Goal: Information Seeking & Learning: Learn about a topic

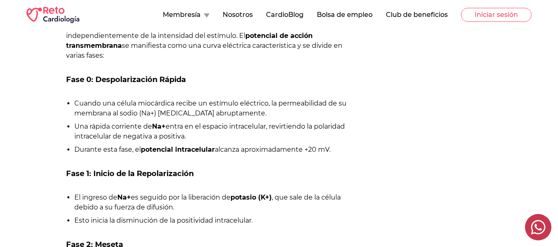
scroll to position [677, 0]
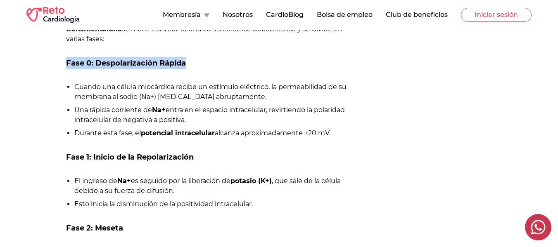
drag, startPoint x: 192, startPoint y: 61, endPoint x: 56, endPoint y: 62, distance: 136.3
click at [56, 62] on div "[PERSON_NAME] [DATE] [PERSON_NAME] En el mundo de la fisiología celular, el con…" at bounding box center [187, 78] width 323 height 1247
copy h3 "Fase 0: Despolarización Rápida"
drag, startPoint x: 70, startPoint y: 83, endPoint x: 365, endPoint y: 138, distance: 299.9
click at [365, 138] on div "[PERSON_NAME] [DATE] [PERSON_NAME] En el mundo de la fisiología celular, el con…" at bounding box center [278, 78] width 505 height 1247
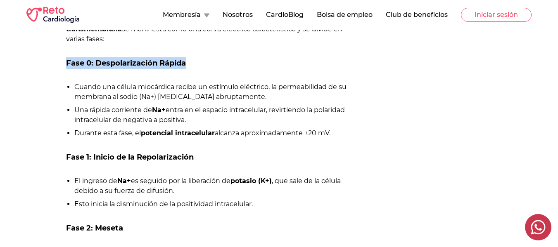
copy ul "Cuando una célula miocárdica recibe un estímulo eléctrico, la permeabilidad de …"
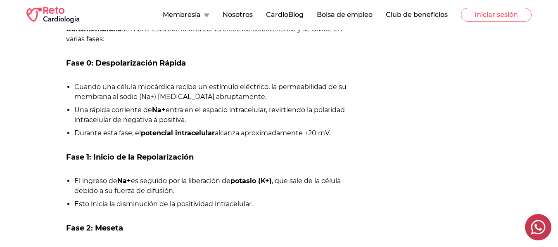
click at [74, 149] on div "[PERSON_NAME] En el mundo de la fisiología celular, el concepto de Potencial de…" at bounding box center [208, 164] width 284 height 1047
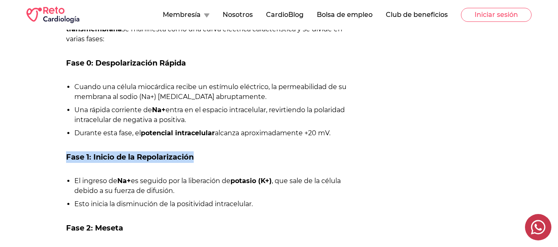
drag, startPoint x: 66, startPoint y: 154, endPoint x: 227, endPoint y: 154, distance: 160.6
click at [227, 154] on h3 "Fase 1: Inicio de la Repolarización" at bounding box center [208, 158] width 284 height 12
copy h3 "Fase 1: Inicio de la Repolarización"
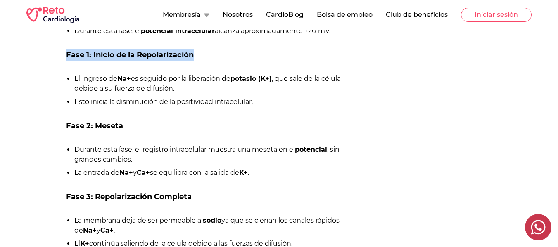
scroll to position [760, 0]
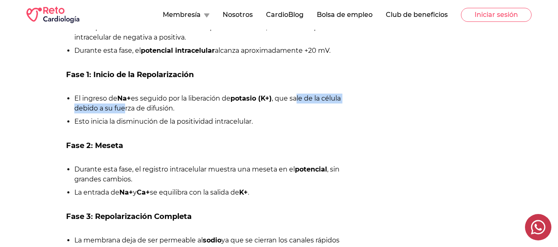
drag, startPoint x: 226, startPoint y: 97, endPoint x: 289, endPoint y: 127, distance: 70.2
click at [84, 101] on li "El ingreso de Na+ es seguido por la liberación de potasio (K+) , que sale de la…" at bounding box center [211, 104] width 275 height 20
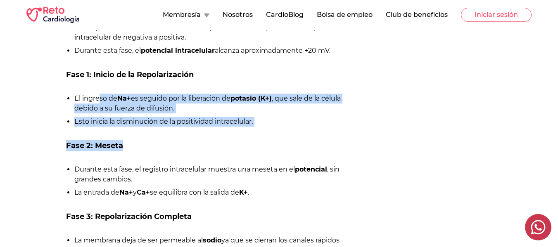
drag, startPoint x: 298, startPoint y: 135, endPoint x: 100, endPoint y: 102, distance: 200.1
click at [100, 102] on div "[PERSON_NAME] En el mundo de la fisiología celular, el concepto de Potencial de…" at bounding box center [208, 82] width 284 height 1047
click at [236, 110] on li "El ingreso de Na+ es seguido por la liberación de potasio (K+) , que sale de la…" at bounding box center [211, 104] width 275 height 20
drag, startPoint x: 271, startPoint y: 120, endPoint x: 72, endPoint y: 95, distance: 201.1
click at [72, 95] on ul "El ingreso de Na+ es seguido por la liberación de potasio (K+) , que sale de la…" at bounding box center [208, 110] width 284 height 33
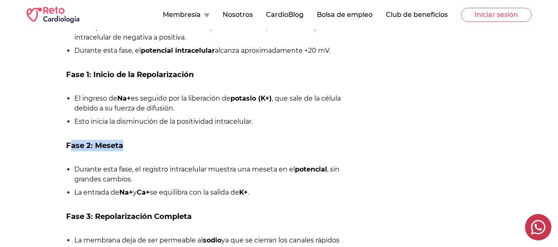
drag, startPoint x: 139, startPoint y: 148, endPoint x: 67, endPoint y: 148, distance: 72.3
click at [67, 148] on h3 "Fase 2: Meseta" at bounding box center [208, 146] width 284 height 12
copy h3 "Fase 2: Meseta"
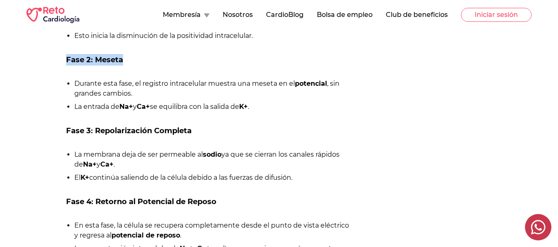
scroll to position [862, 0]
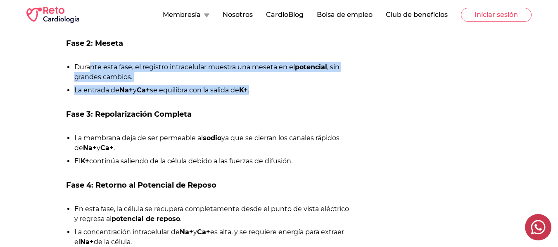
drag, startPoint x: 298, startPoint y: 90, endPoint x: 89, endPoint y: 57, distance: 211.6
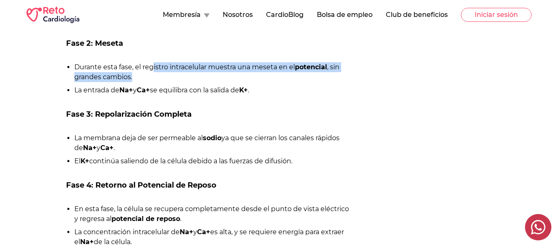
drag, startPoint x: 177, startPoint y: 70, endPoint x: 242, endPoint y: 83, distance: 65.8
click at [242, 83] on ul "Durante esta fase, el registro intracelular muestra una meseta en el potencial …" at bounding box center [208, 78] width 284 height 33
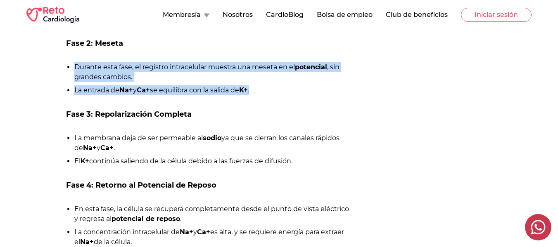
drag, startPoint x: 277, startPoint y: 91, endPoint x: 62, endPoint y: 59, distance: 217.1
copy ul "Durante esta fase, el registro intracelular muestra una meseta en el potencial …"
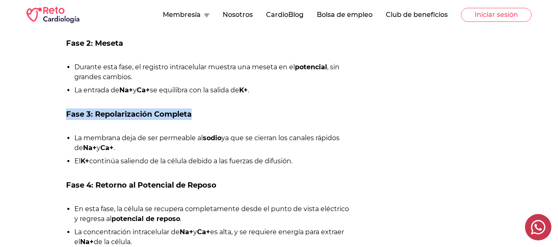
drag, startPoint x: 173, startPoint y: 121, endPoint x: 61, endPoint y: 114, distance: 112.2
copy h3 "Fase 3: Repolarización Completa"
drag, startPoint x: 138, startPoint y: 145, endPoint x: 339, endPoint y: 160, distance: 201.3
click at [339, 160] on ul "La membrana deja de ser permeable al sodio ya que se cierran los canales rápido…" at bounding box center [208, 149] width 284 height 33
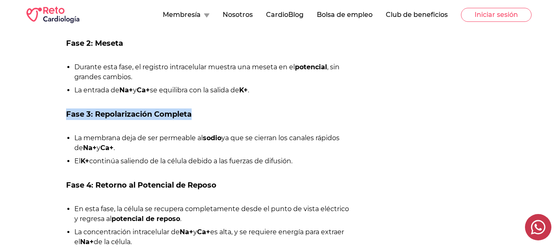
copy ul "La membrana deja de ser permeable al sodio ya que se cierran los canales rápido…"
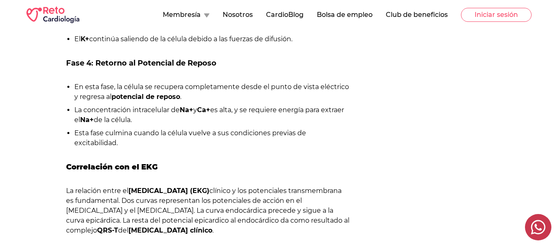
scroll to position [978, 0]
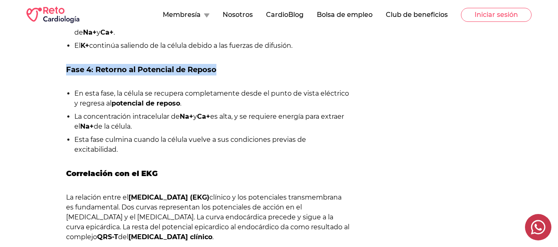
drag, startPoint x: 226, startPoint y: 67, endPoint x: 41, endPoint y: 69, distance: 184.6
copy h3 "Fase 4: Retorno al Potencial de Reposo"
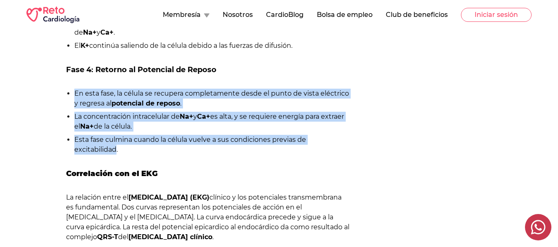
drag, startPoint x: 114, startPoint y: 150, endPoint x: 64, endPoint y: 91, distance: 77.9
copy ul "En esta fase, la célula se recupera completamente desde el punto de vista eléct…"
